Goal: Task Accomplishment & Management: Manage account settings

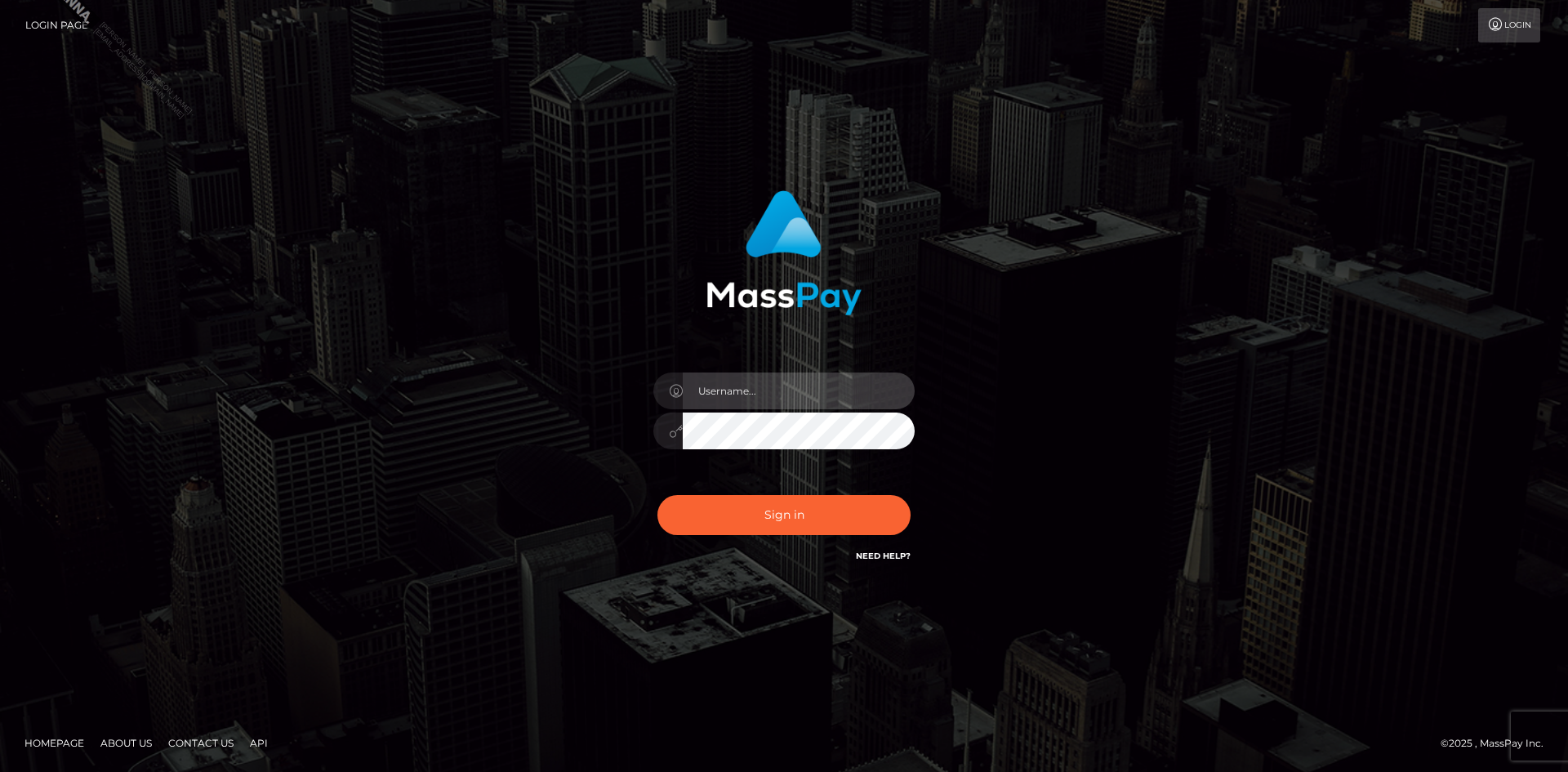
click at [751, 392] on input "text" at bounding box center [798, 391] width 232 height 37
click at [811, 382] on input "text" at bounding box center [798, 391] width 232 height 37
type input "Marco.Spree"
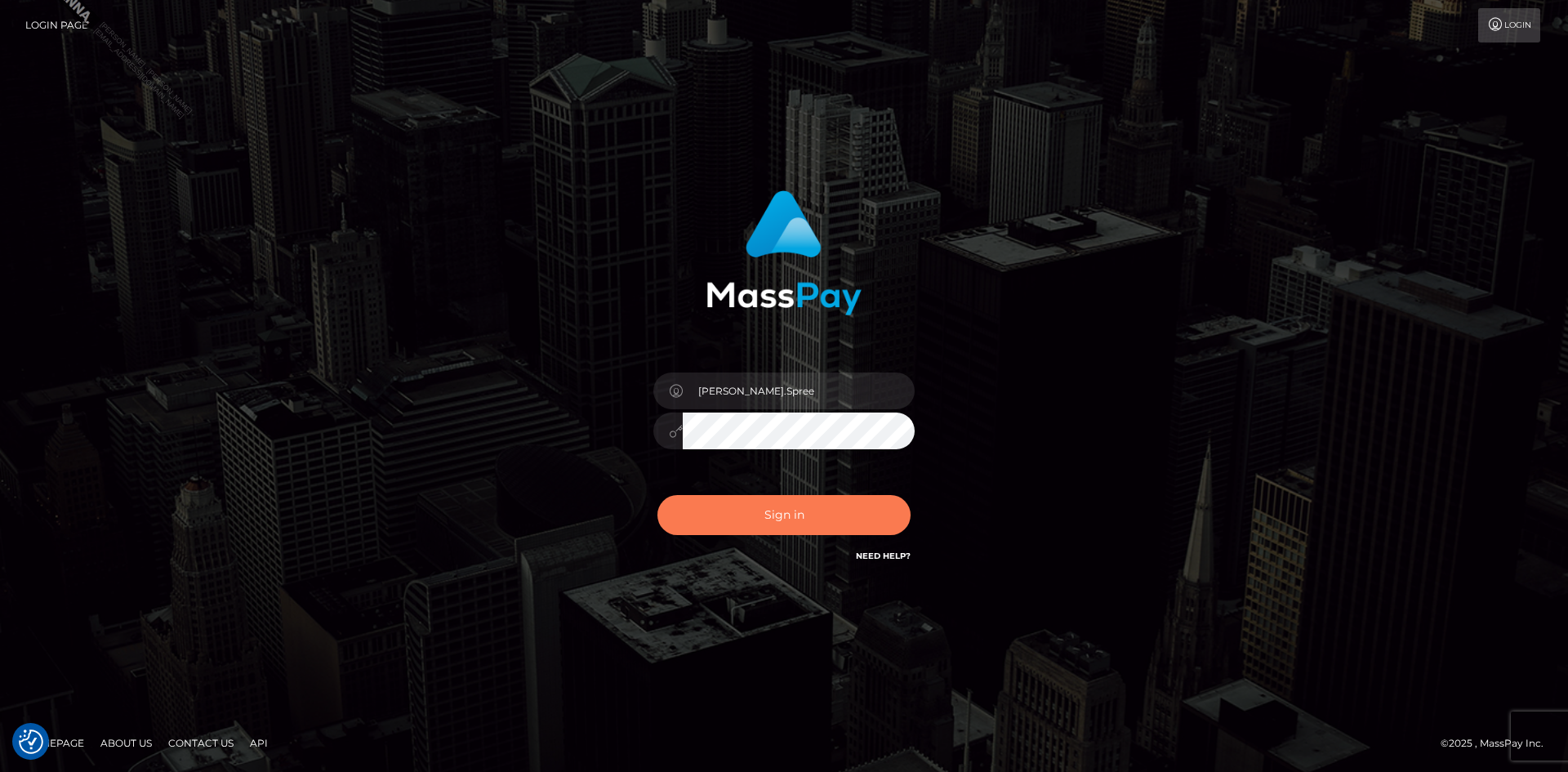
click at [784, 508] on button "Sign in" at bounding box center [784, 515] width 253 height 40
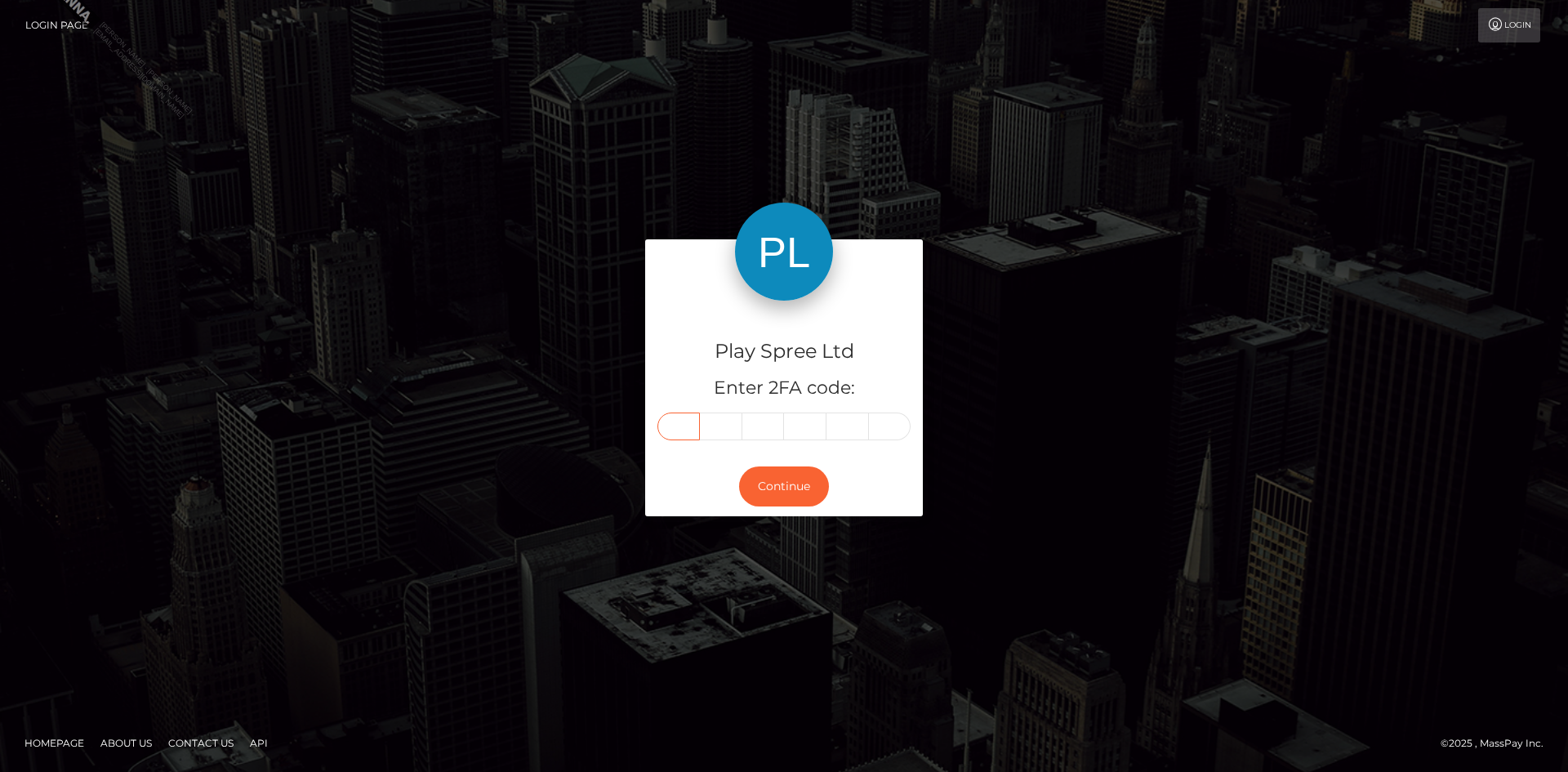
click at [666, 420] on input "text" at bounding box center [678, 426] width 43 height 27
paste input "4"
type input "4"
type input "1"
type input "8"
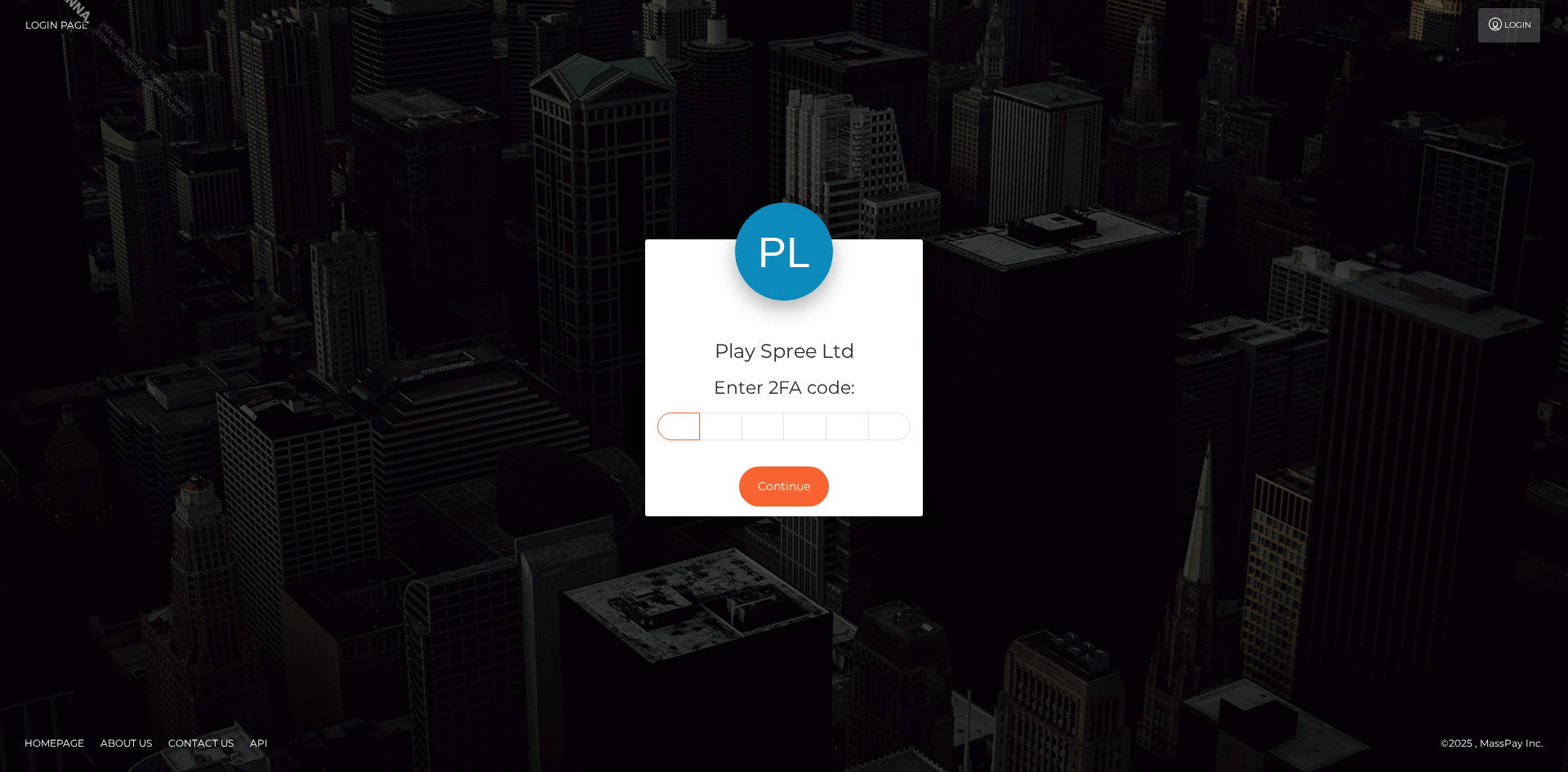
type input "2"
type input "6"
type input "7"
click at [790, 476] on button "Continue" at bounding box center [784, 485] width 90 height 40
